Goal: Task Accomplishment & Management: Use online tool/utility

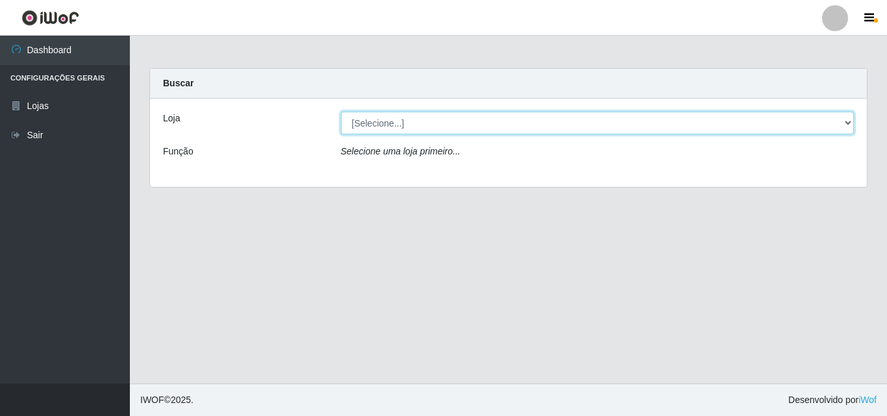
click at [379, 120] on select "[Selecione...] BomQueSó Agreste - Loja 3" at bounding box center [598, 123] width 514 height 23
select select "215"
click at [341, 112] on select "[Selecione...] BomQueSó Agreste - Loja 3" at bounding box center [598, 123] width 514 height 23
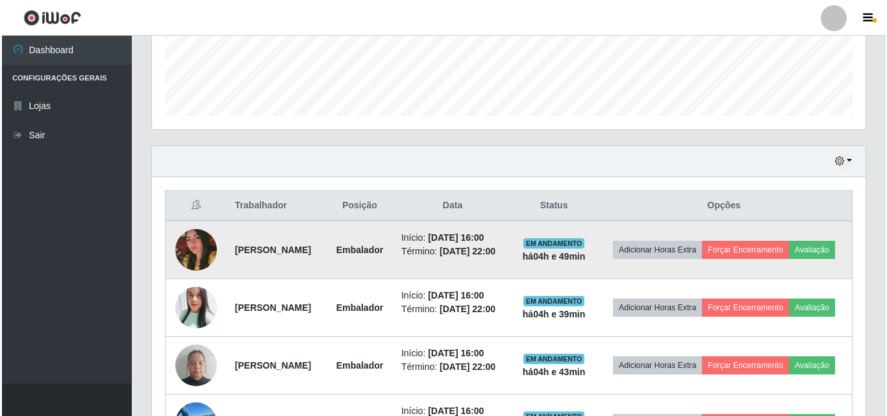
scroll to position [390, 0]
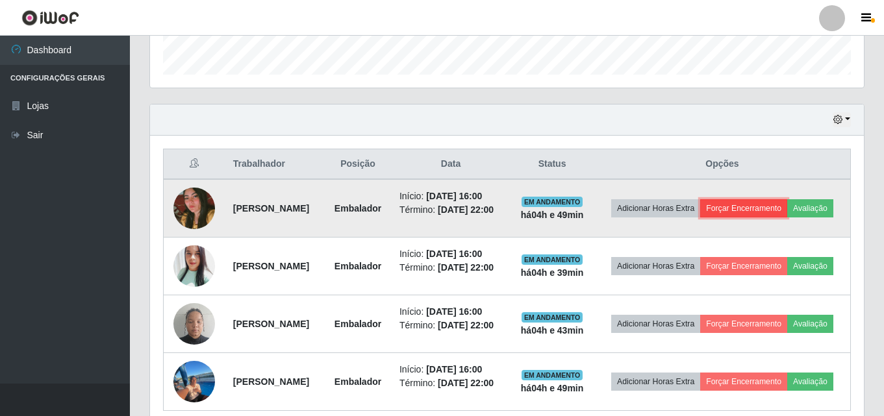
click at [770, 200] on button "Forçar Encerramento" at bounding box center [743, 208] width 87 height 18
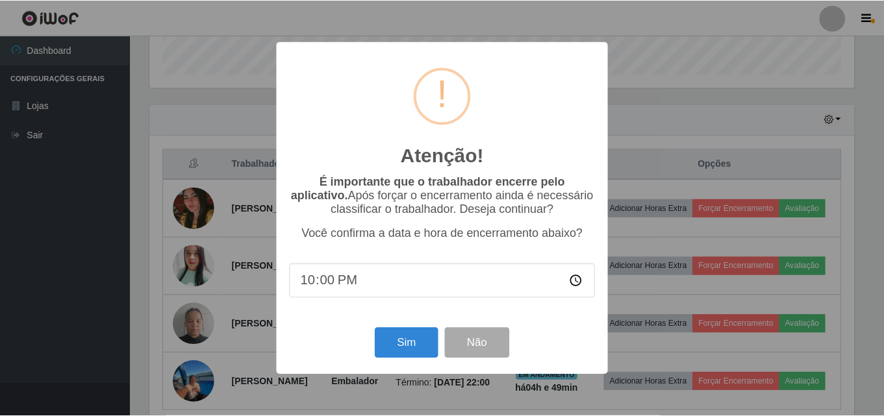
scroll to position [270, 707]
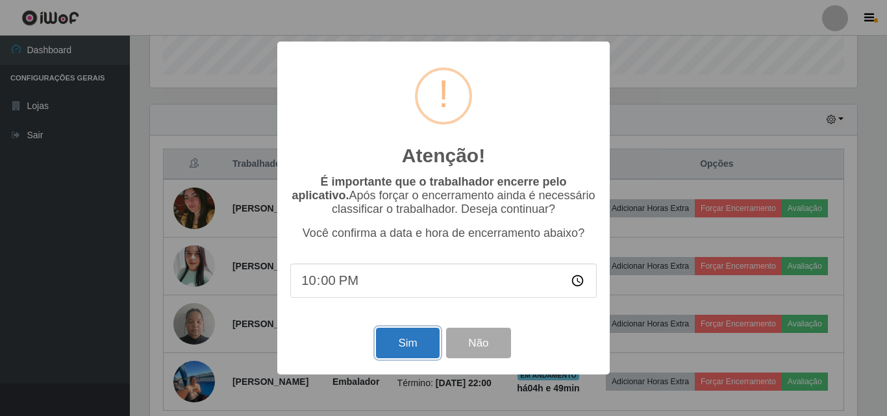
click at [401, 351] on button "Sim" at bounding box center [407, 343] width 63 height 31
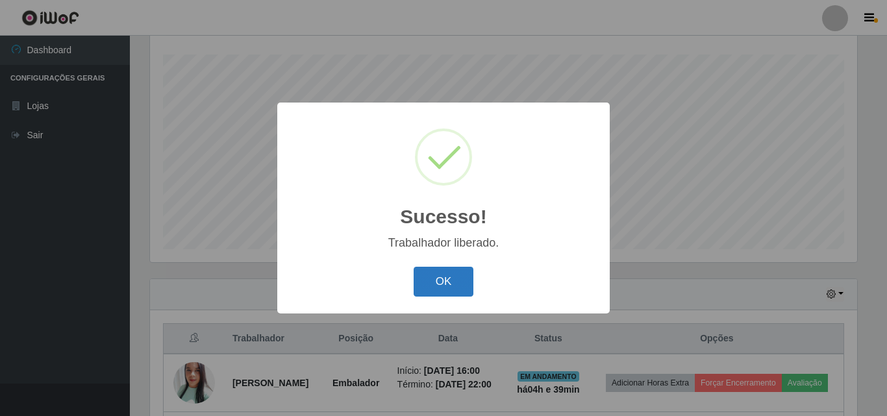
click at [466, 272] on button "OK" at bounding box center [444, 282] width 60 height 31
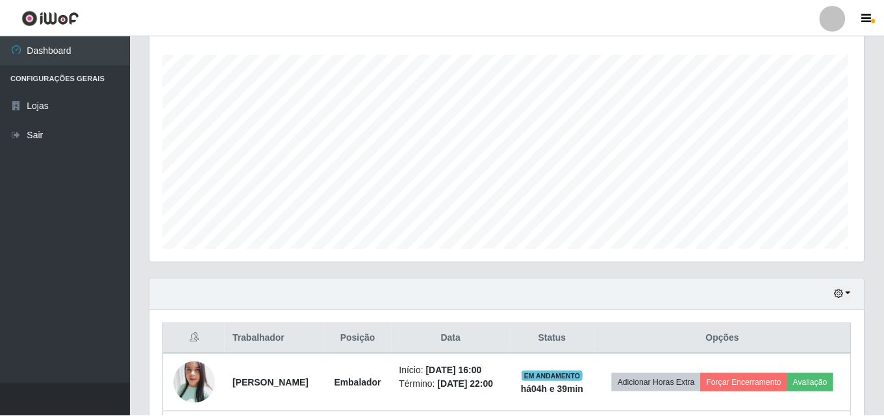
scroll to position [270, 714]
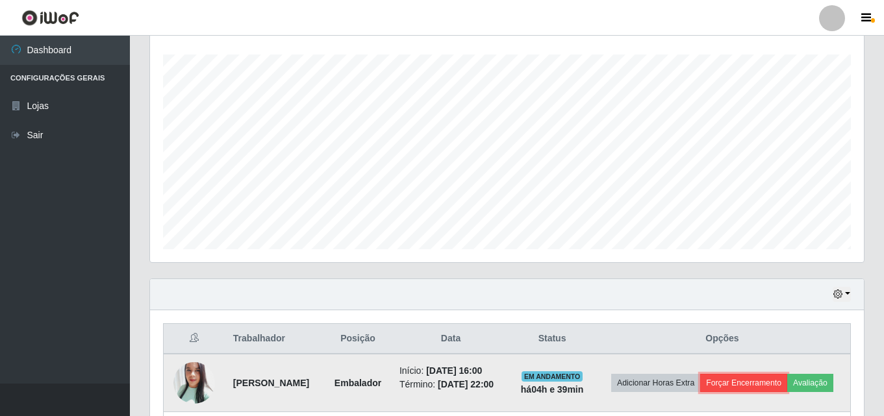
click at [787, 376] on button "Forçar Encerramento" at bounding box center [743, 383] width 87 height 18
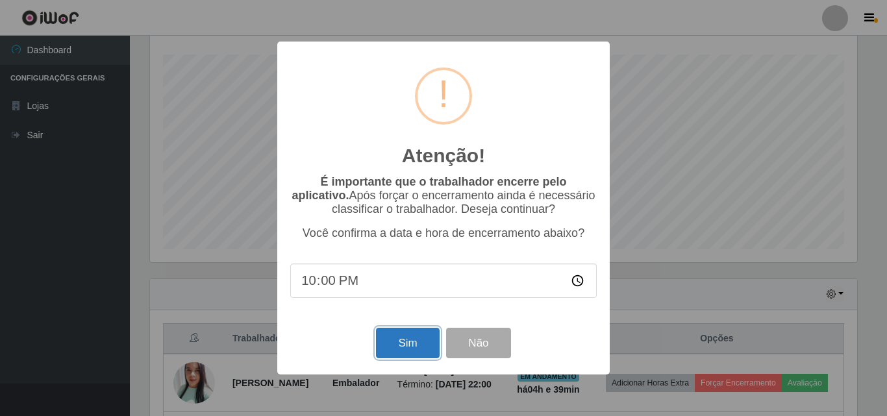
click at [416, 348] on button "Sim" at bounding box center [407, 343] width 63 height 31
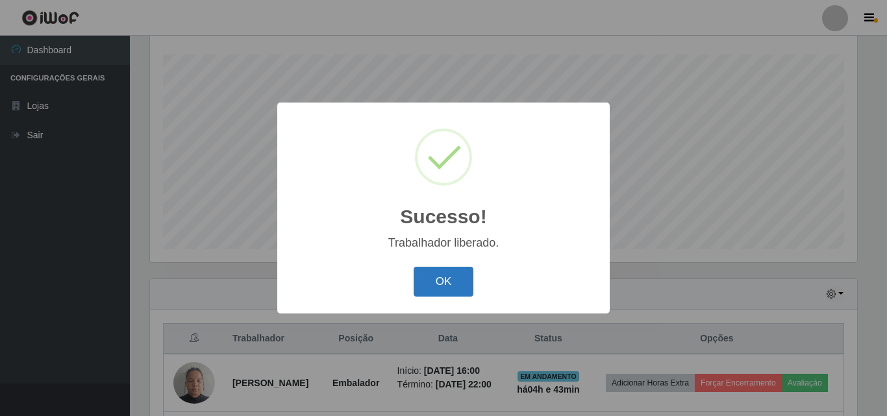
click at [455, 287] on button "OK" at bounding box center [444, 282] width 60 height 31
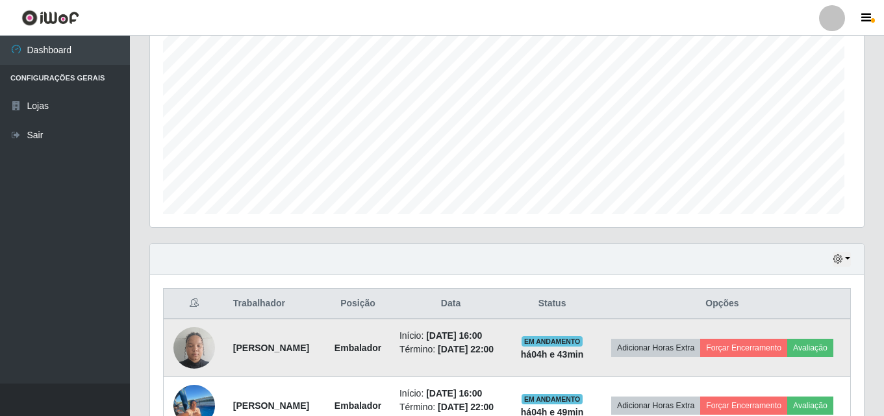
scroll to position [345, 0]
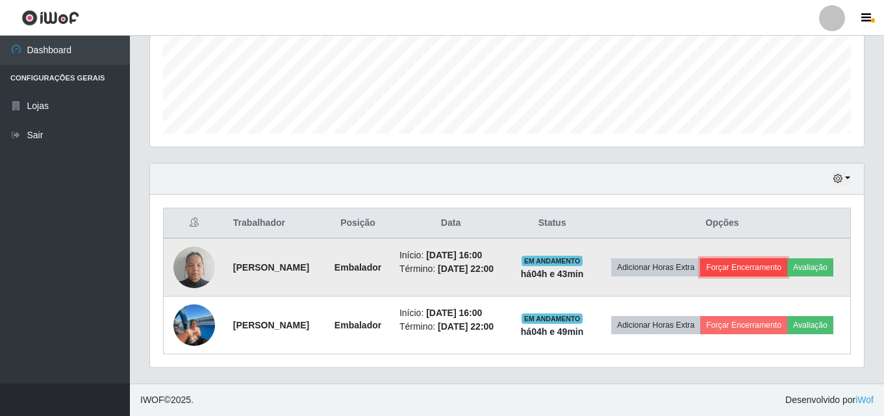
click at [779, 259] on button "Forçar Encerramento" at bounding box center [743, 268] width 87 height 18
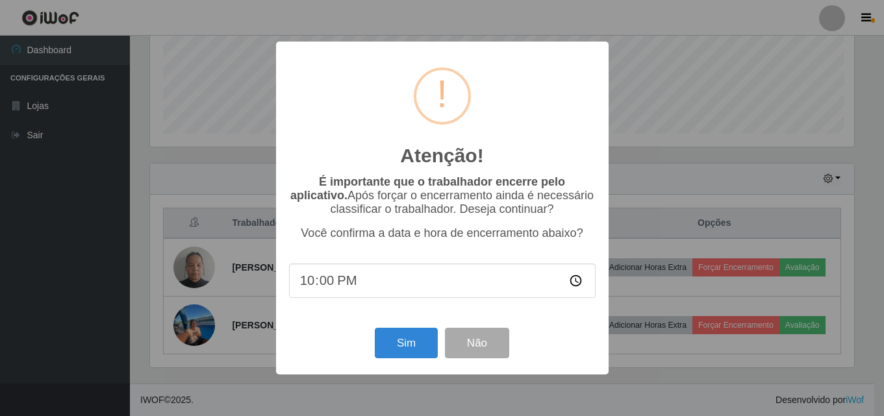
scroll to position [270, 707]
click at [400, 352] on button "Sim" at bounding box center [407, 343] width 63 height 31
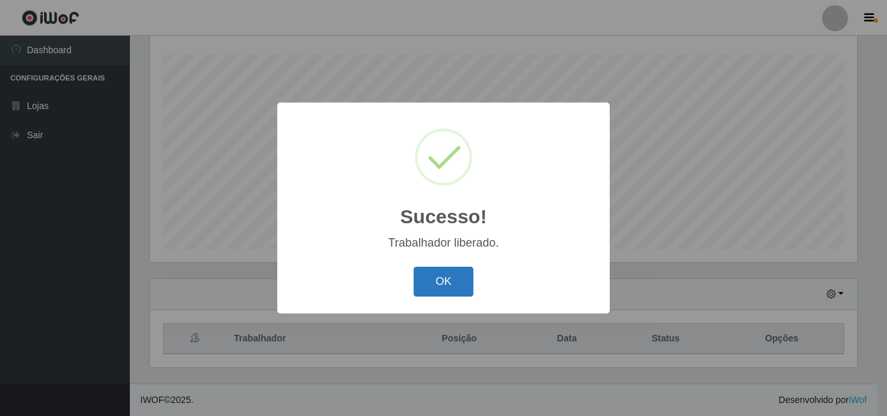
click at [452, 285] on button "OK" at bounding box center [444, 282] width 60 height 31
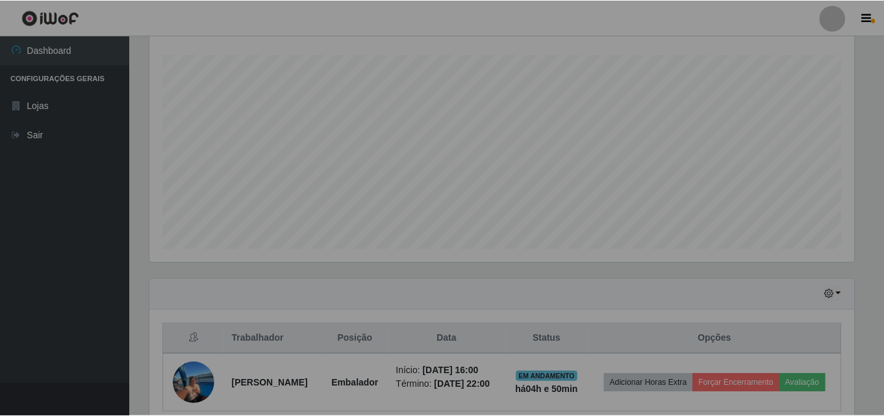
scroll to position [0, 0]
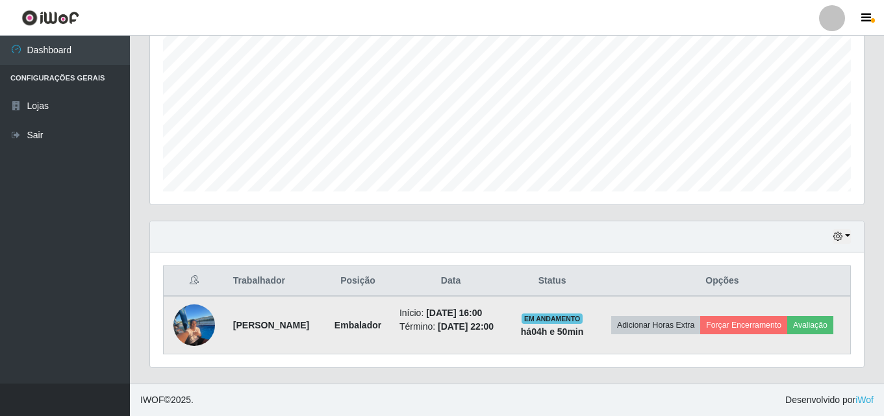
click at [185, 322] on img at bounding box center [194, 325] width 42 height 58
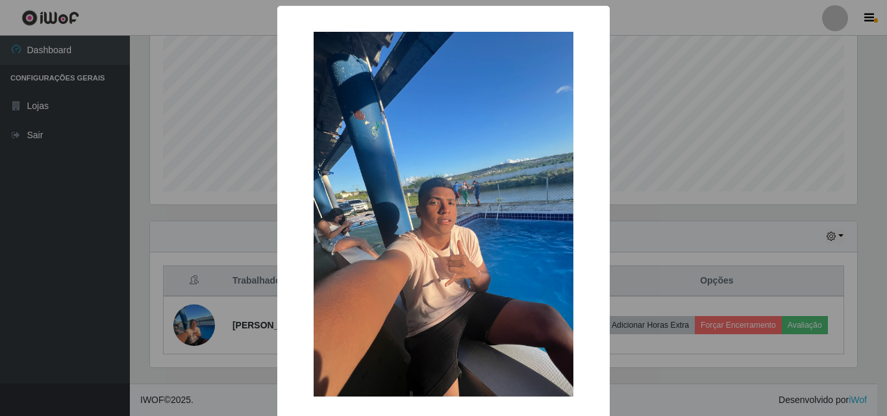
click at [226, 284] on div "× OK Cancel" at bounding box center [443, 208] width 887 height 416
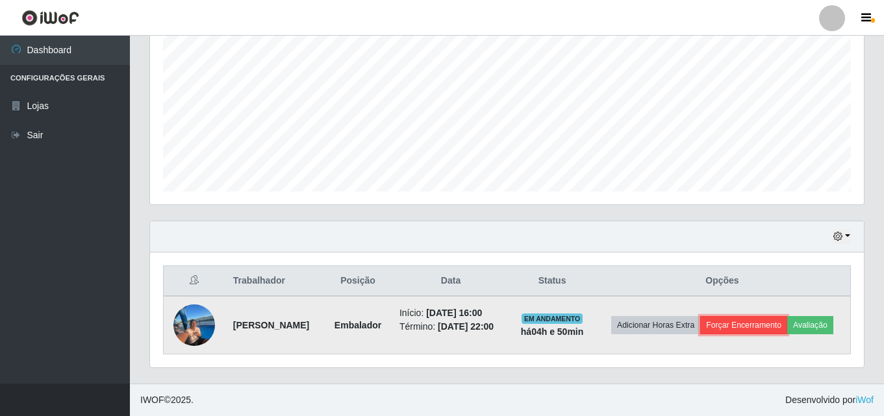
click at [774, 316] on button "Forçar Encerramento" at bounding box center [743, 325] width 87 height 18
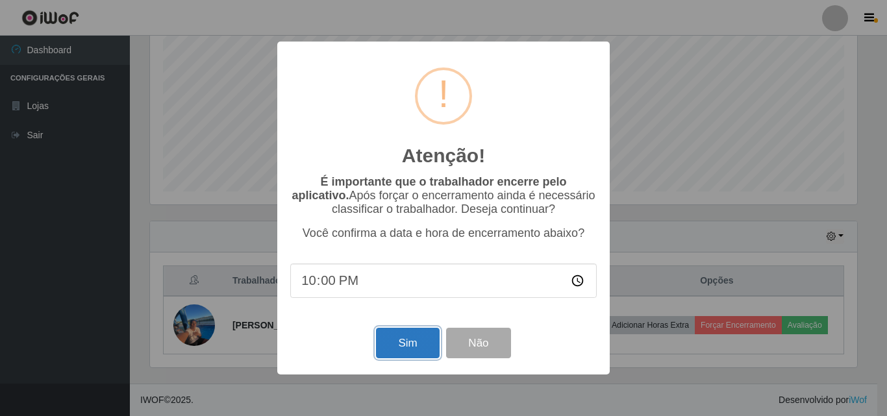
click at [397, 347] on button "Sim" at bounding box center [407, 343] width 63 height 31
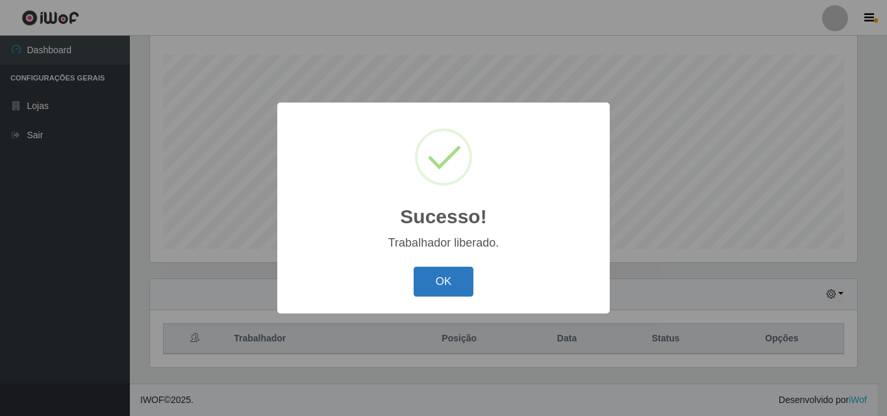
click at [430, 285] on button "OK" at bounding box center [444, 282] width 60 height 31
